Goal: Task Accomplishment & Management: Manage account settings

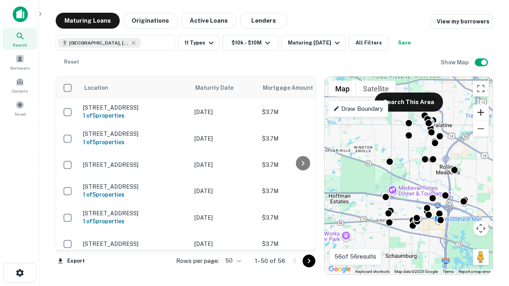
click at [481, 113] on button "Zoom in" at bounding box center [481, 113] width 16 height 16
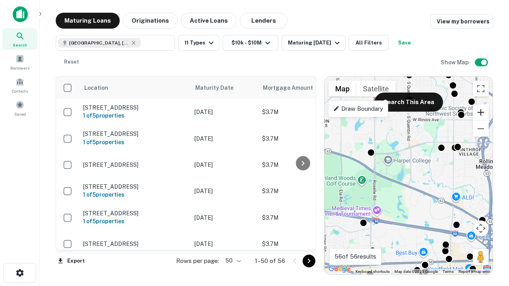
click at [481, 113] on button "Zoom in" at bounding box center [481, 113] width 16 height 16
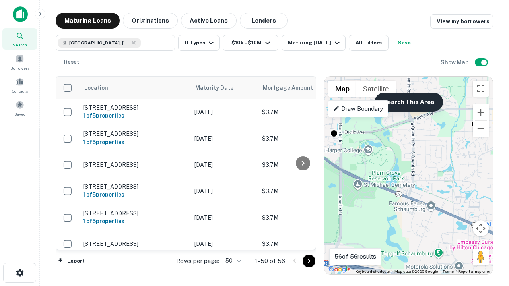
click at [409, 102] on button "Search This Area" at bounding box center [409, 102] width 68 height 19
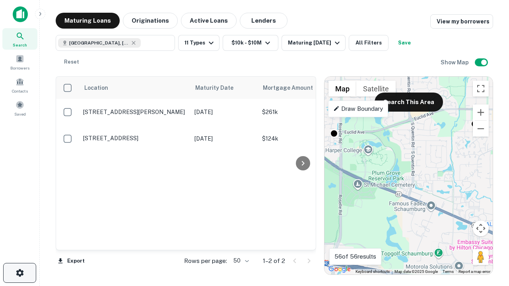
click at [19, 273] on icon "button" at bounding box center [20, 274] width 10 height 10
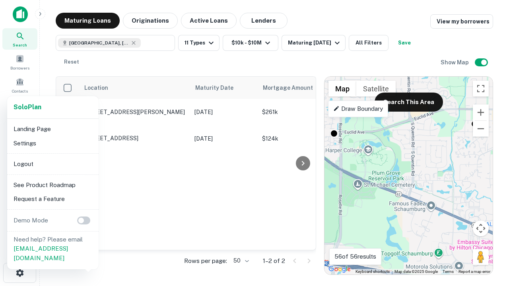
click at [53, 164] on li "Logout" at bounding box center [52, 164] width 85 height 14
